Goal: Transaction & Acquisition: Subscribe to service/newsletter

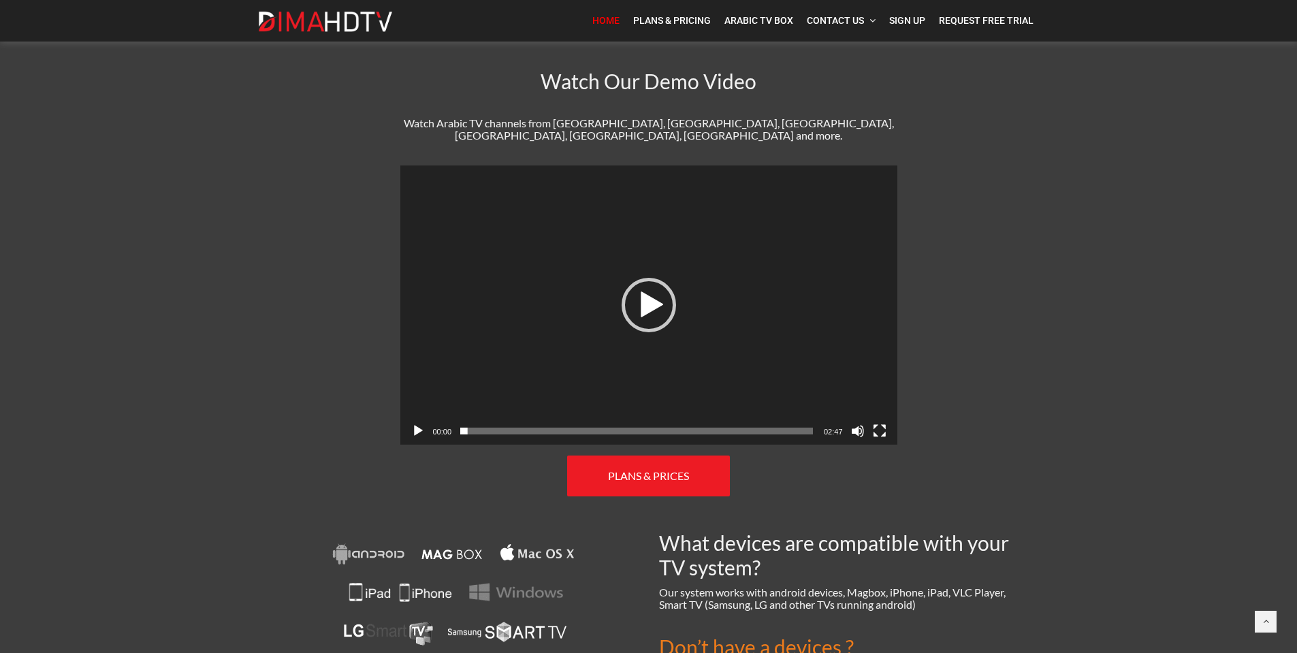
scroll to position [545, 0]
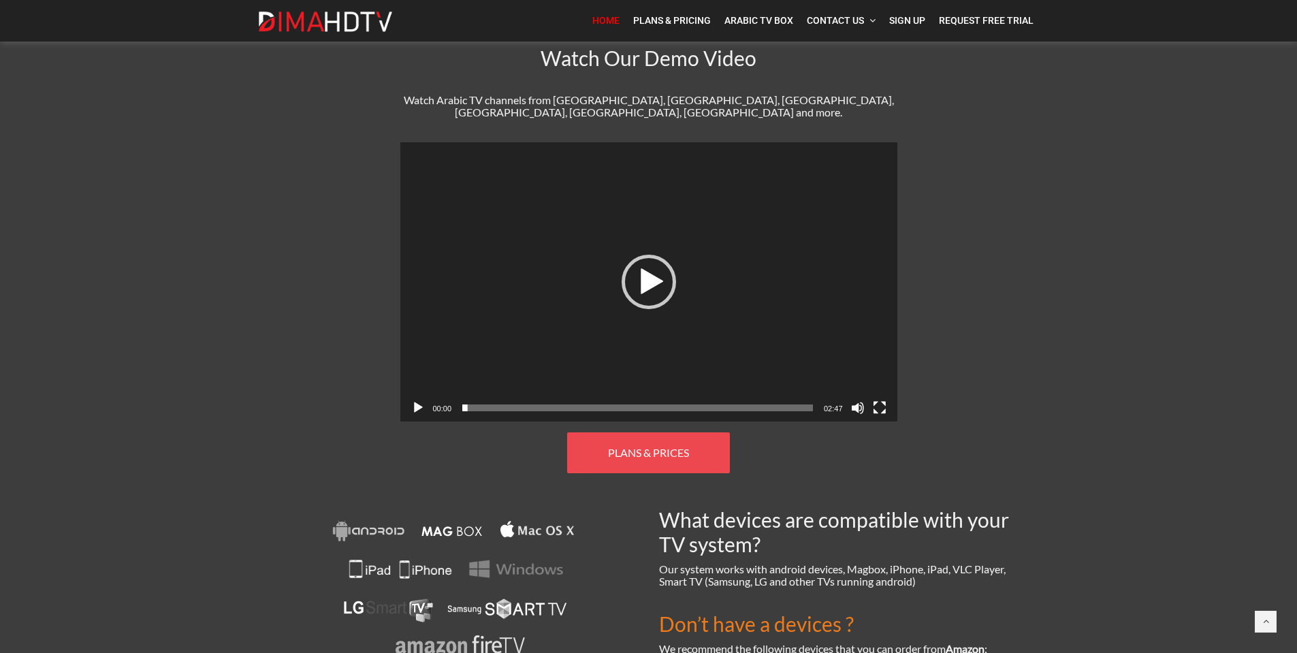
click at [651, 446] on span "PLANS & PRICES" at bounding box center [648, 452] width 81 height 13
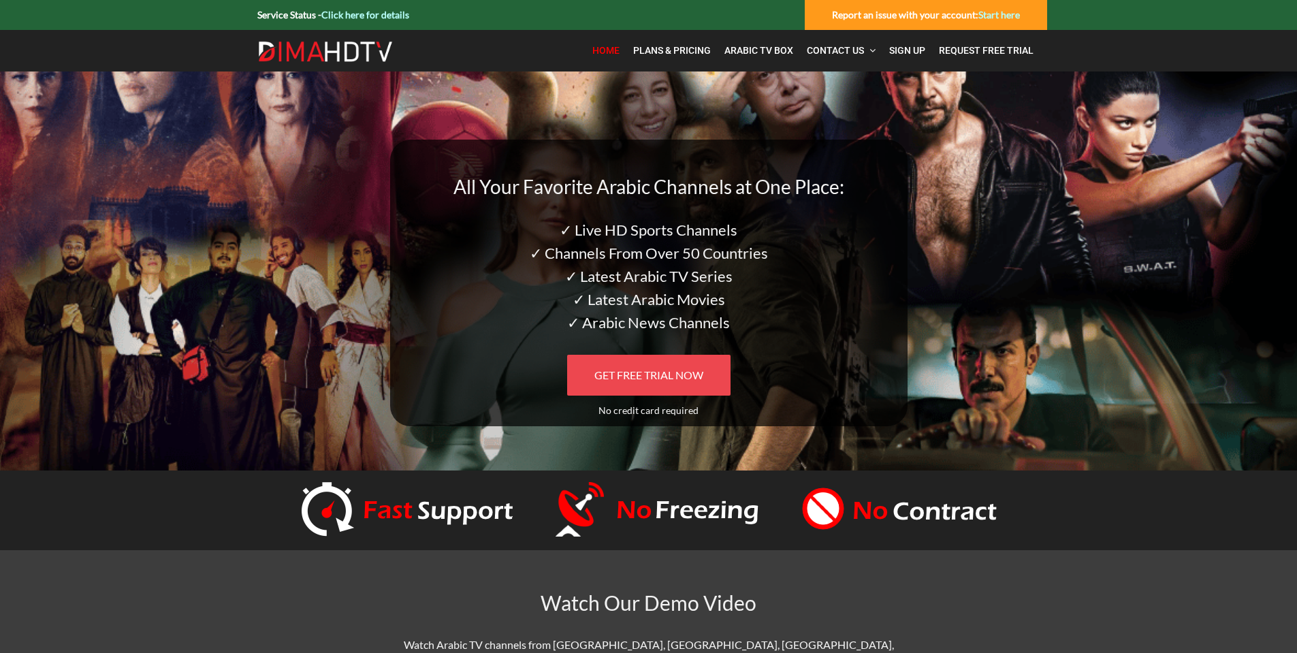
click at [678, 368] on span "GET FREE TRIAL NOW" at bounding box center [649, 374] width 109 height 13
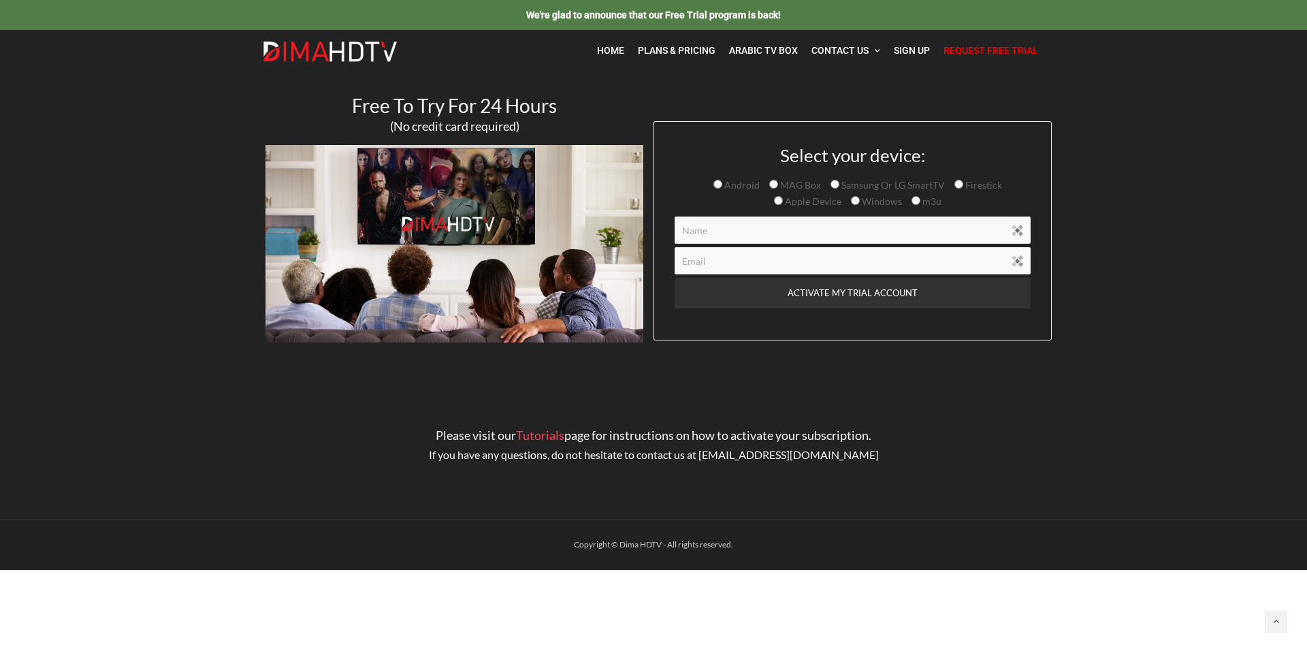
click at [833, 186] on input "Samsung Or LG SmartTV" at bounding box center [835, 184] width 9 height 9
radio input "true"
